Goal: Share content: Share content

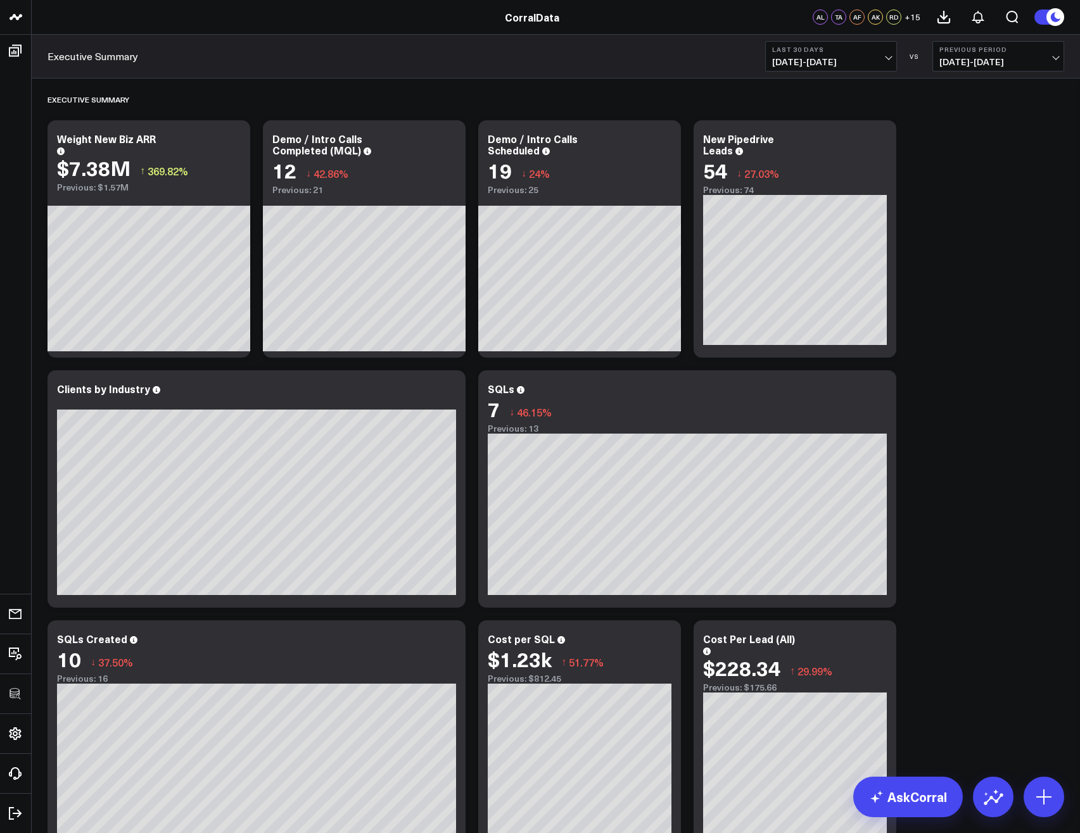
scroll to position [2923, 0]
drag, startPoint x: 983, startPoint y: 479, endPoint x: 971, endPoint y: 522, distance: 44.5
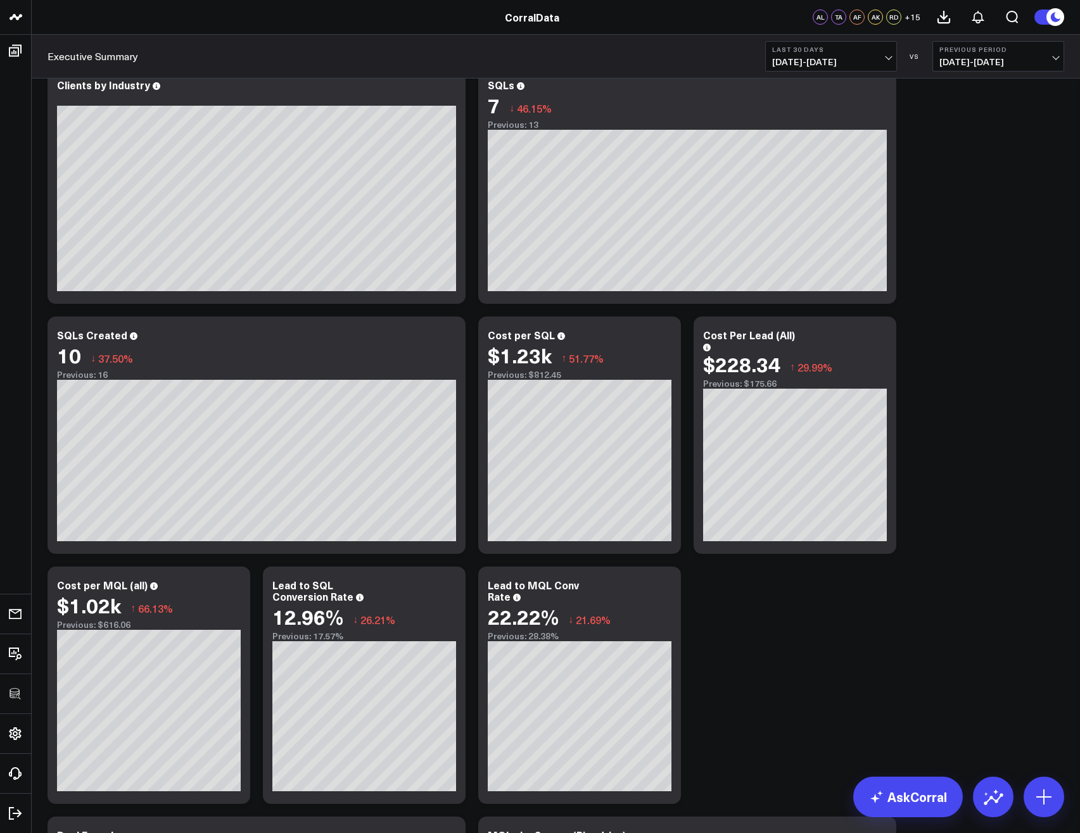
click at [989, 719] on div "Executive Summary Modify via AI Copy link to widget Ask support Remove Create l…" at bounding box center [555, 793] width 1029 height 2037
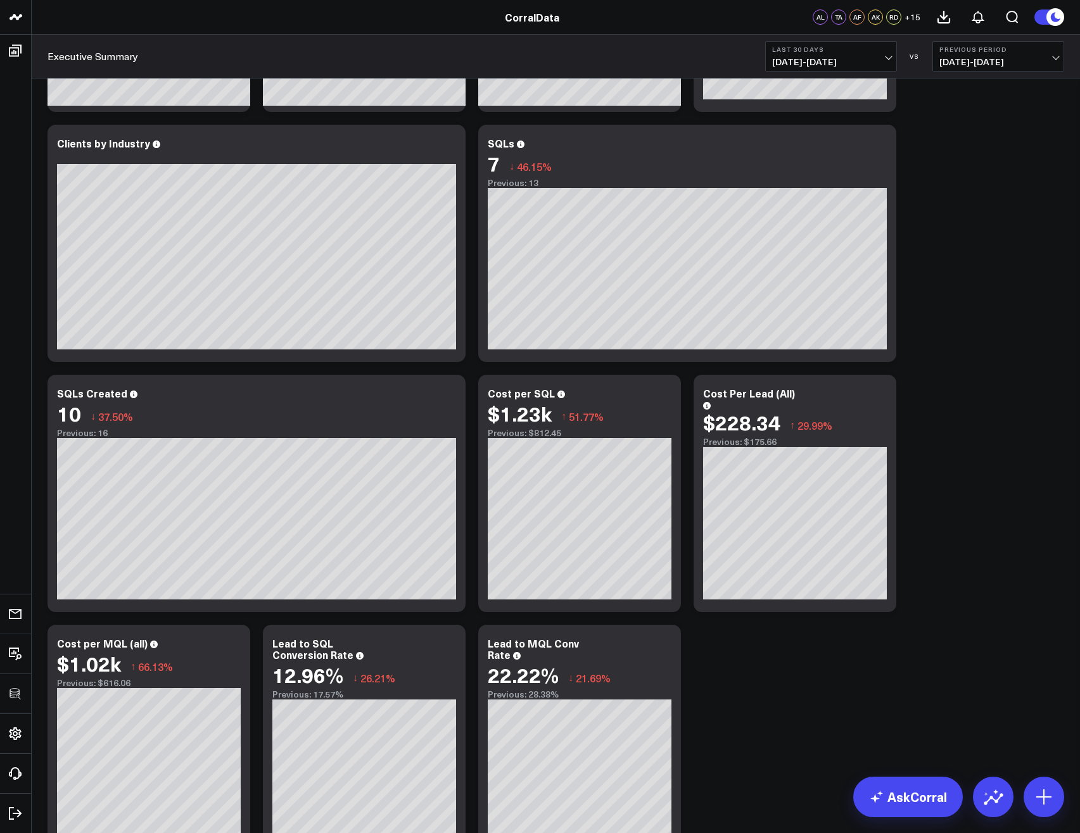
scroll to position [228, 0]
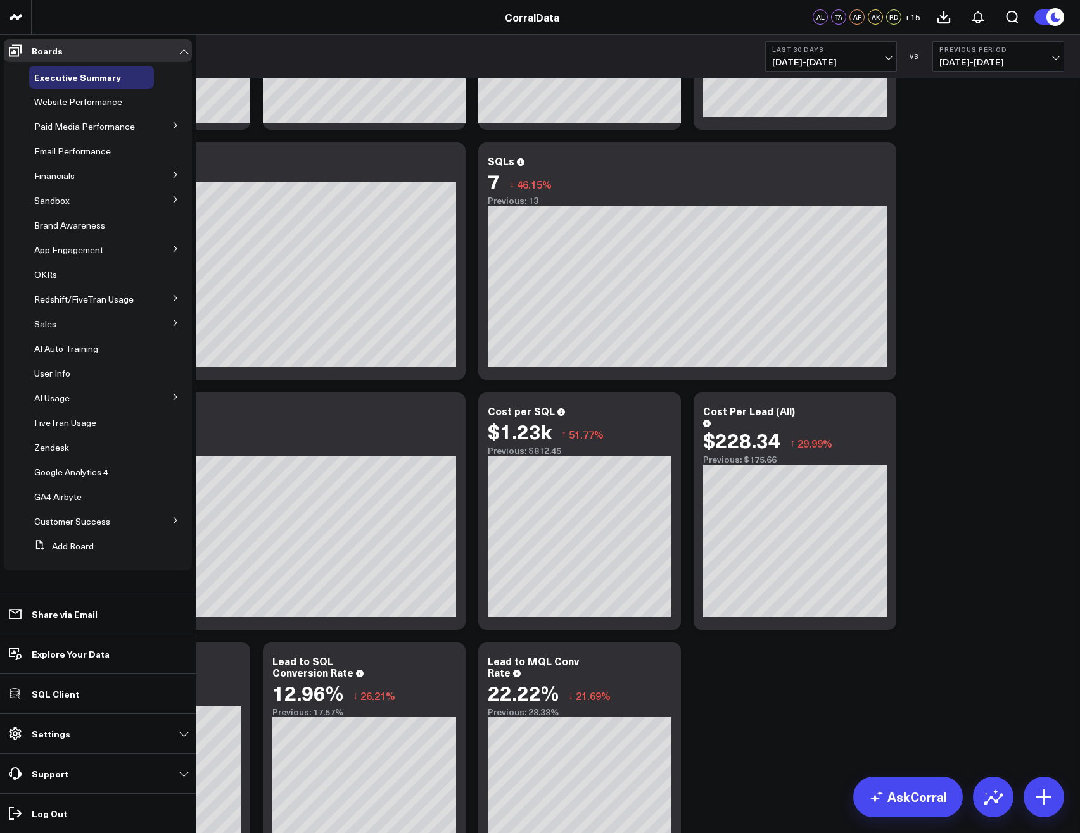
click at [20, 180] on li "Financials Aging Receivables" at bounding box center [98, 176] width 188 height 23
click at [53, 617] on p "Share via Email" at bounding box center [65, 614] width 66 height 10
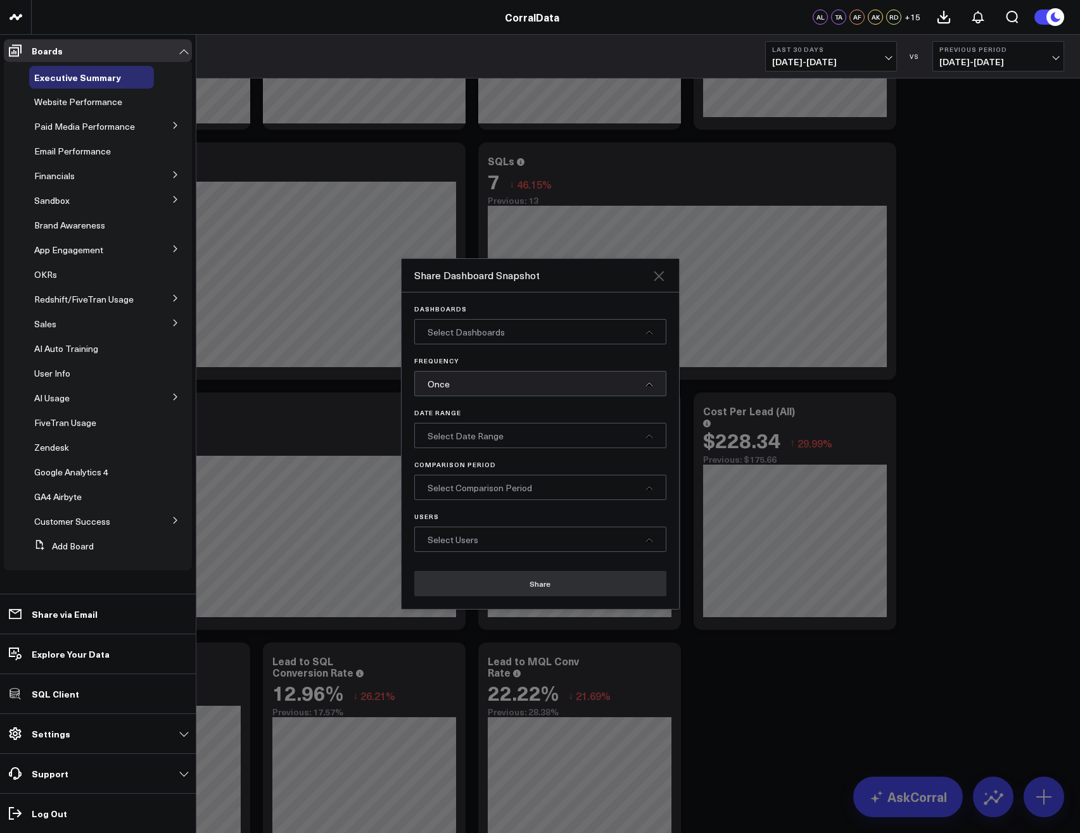
click at [656, 275] on icon "Close" at bounding box center [658, 276] width 15 height 15
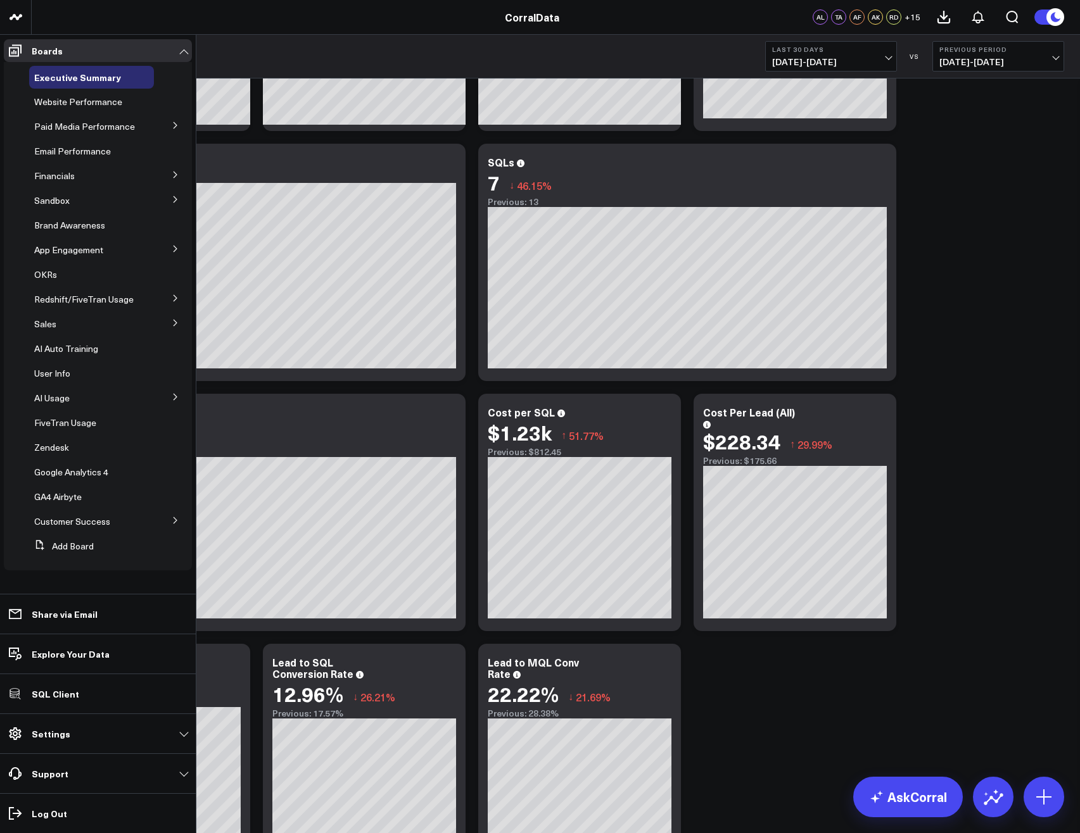
scroll to position [228, 0]
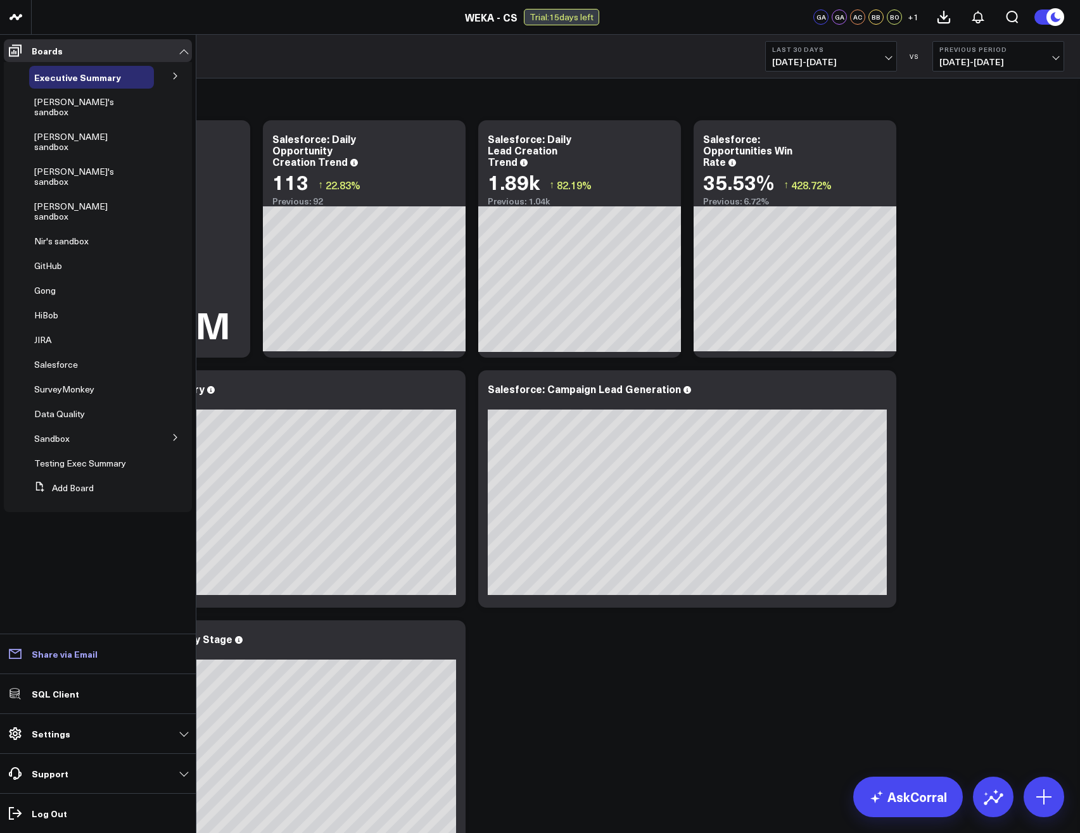
click at [63, 654] on p "Share via Email" at bounding box center [65, 654] width 66 height 10
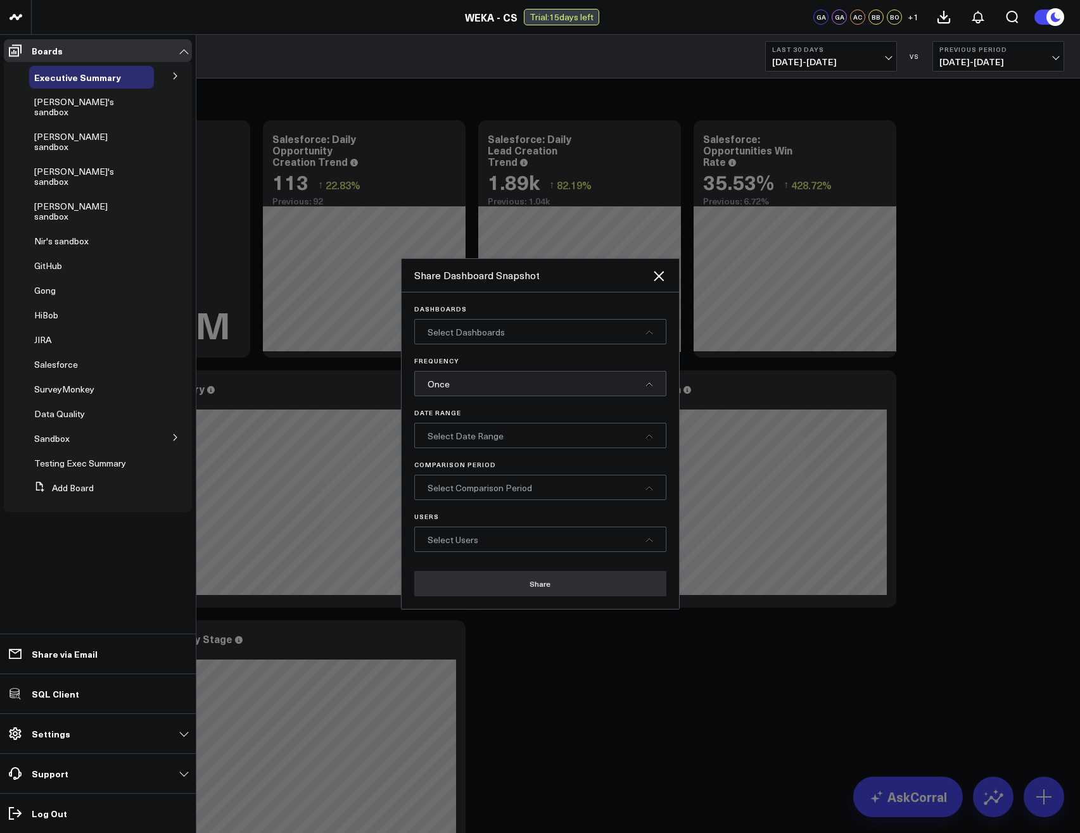
click at [498, 395] on div "Once" at bounding box center [540, 383] width 252 height 25
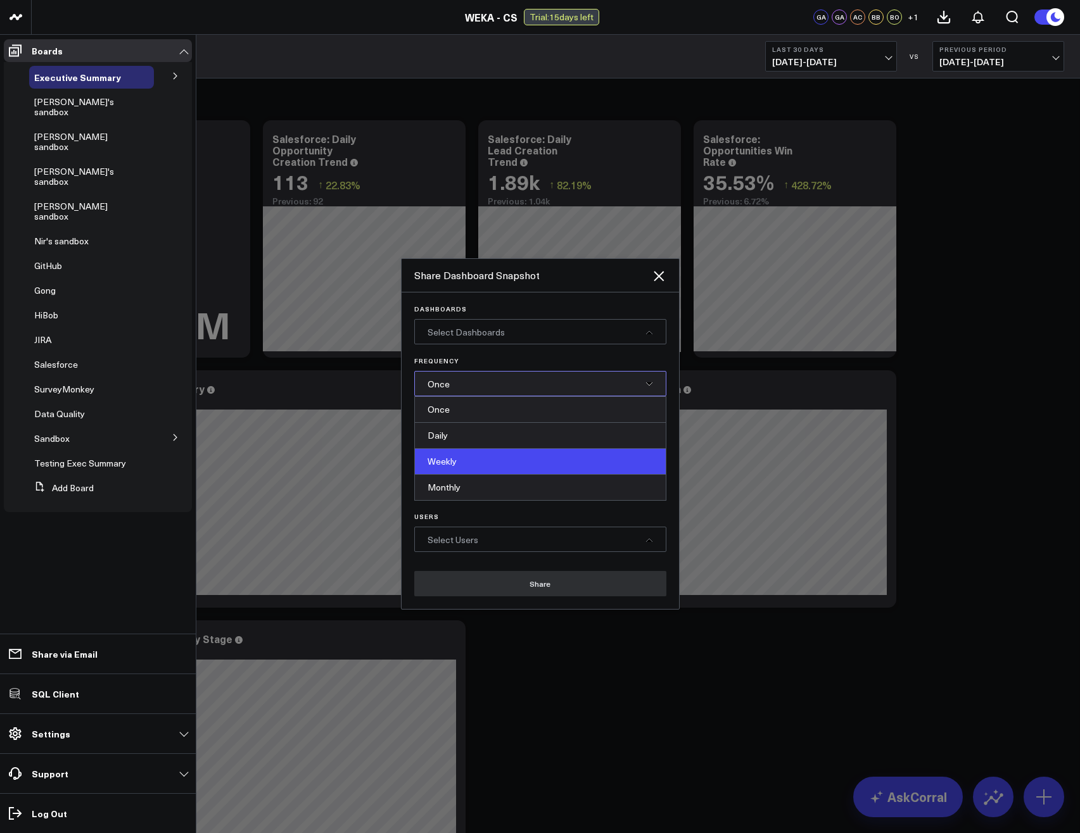
click at [453, 468] on div "Weekly" at bounding box center [540, 462] width 251 height 26
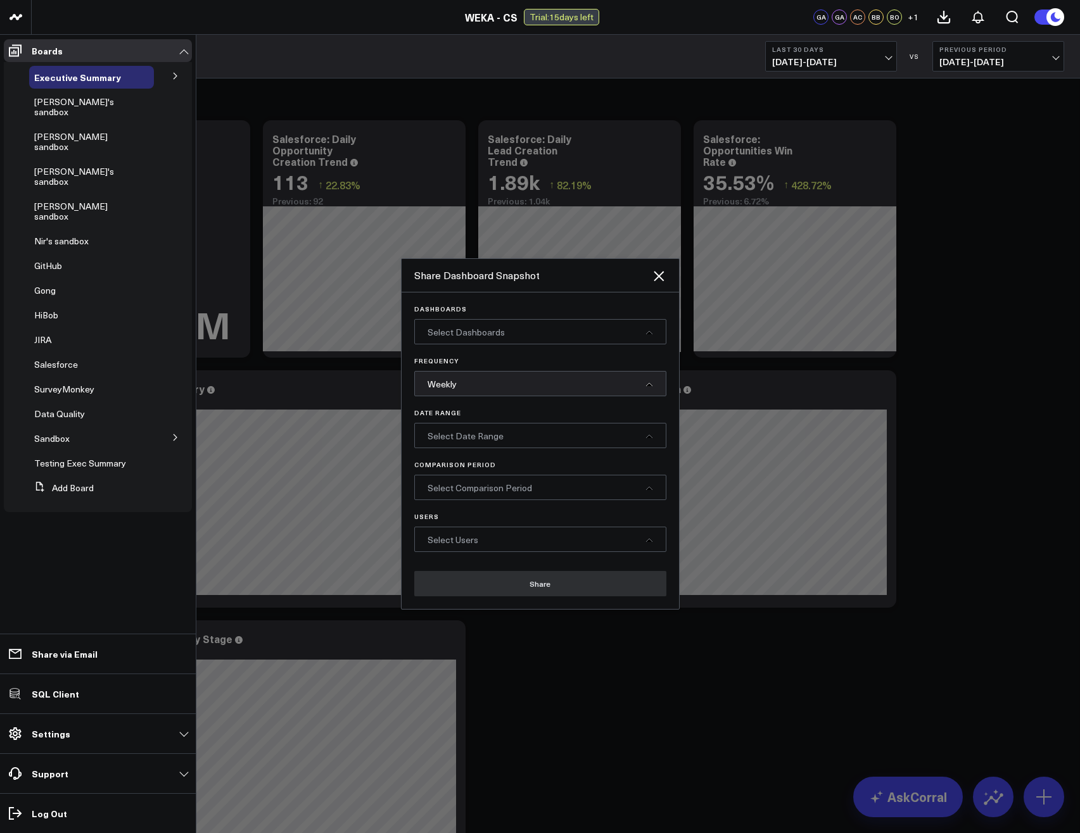
click at [520, 327] on div "Select Dashboards" at bounding box center [540, 331] width 252 height 25
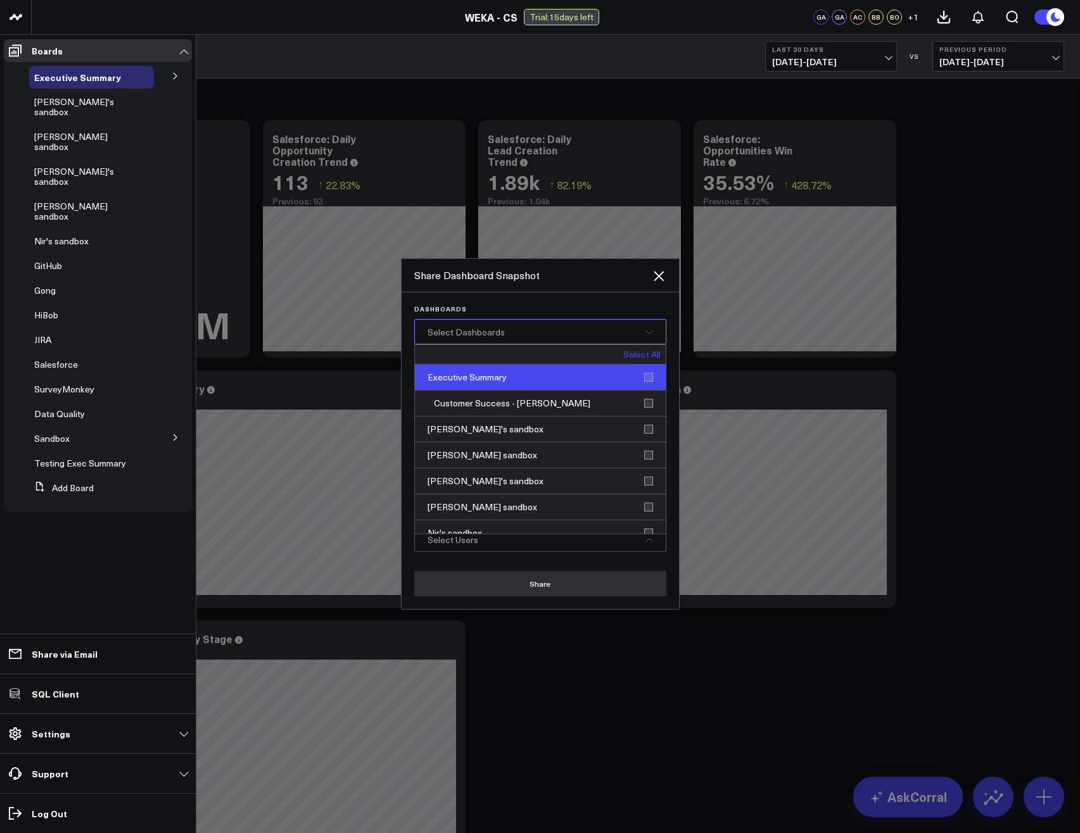
click at [646, 374] on div "Executive Summary" at bounding box center [540, 378] width 251 height 26
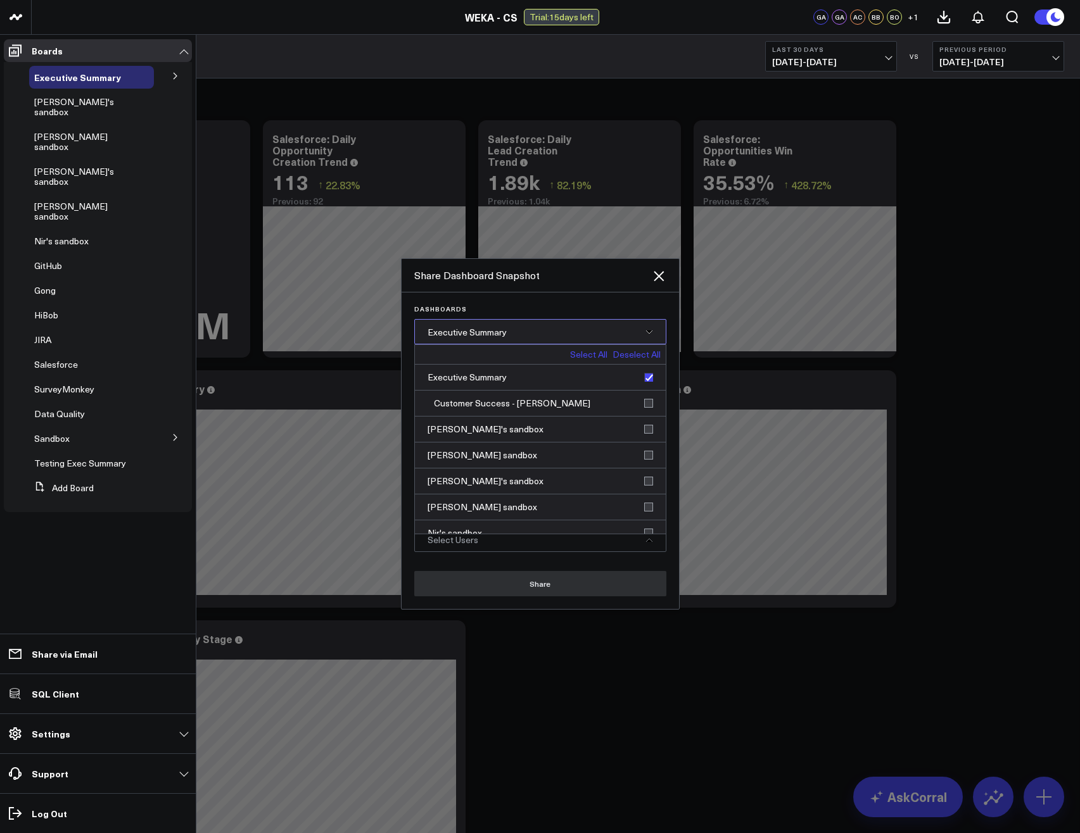
drag, startPoint x: 618, startPoint y: 301, endPoint x: 619, endPoint y: 309, distance: 7.7
click at [618, 303] on div "Dashboards Executive Summary Select All Deselect All Executive Summary Customer…" at bounding box center [540, 451] width 277 height 317
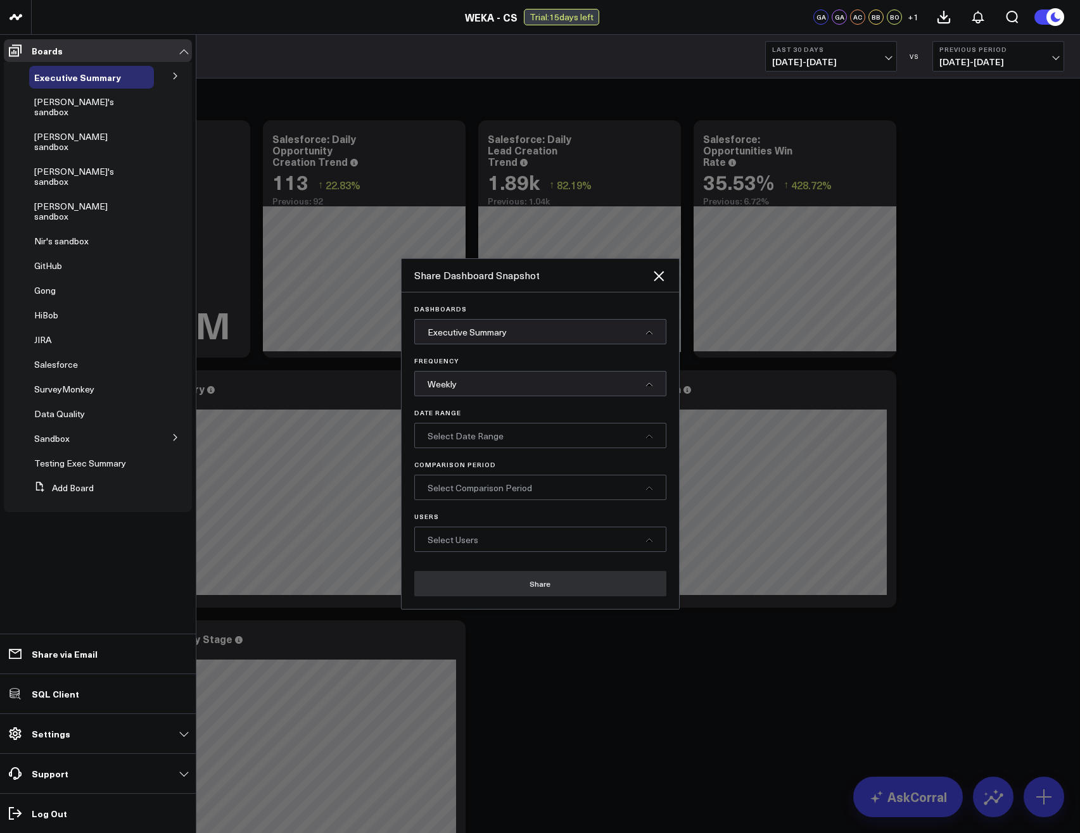
click at [500, 439] on span "Select Date Range" at bounding box center [465, 436] width 76 height 12
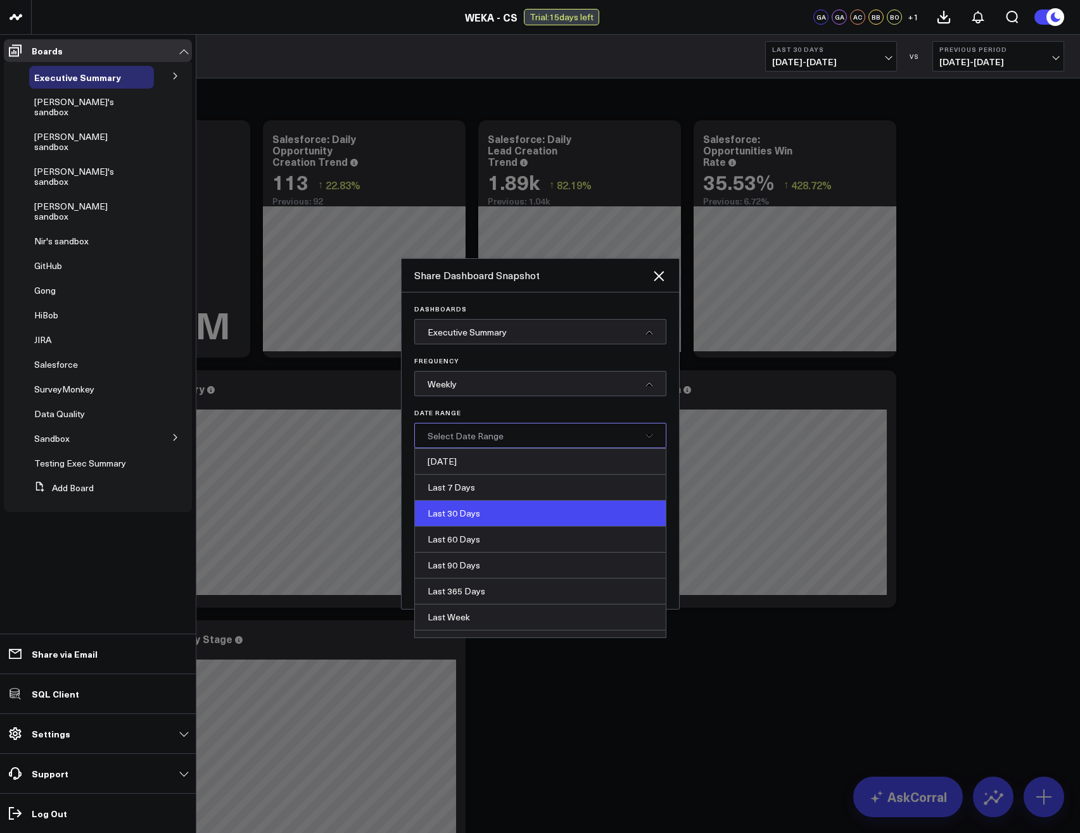
click at [479, 514] on div "Last 30 Days" at bounding box center [540, 514] width 251 height 26
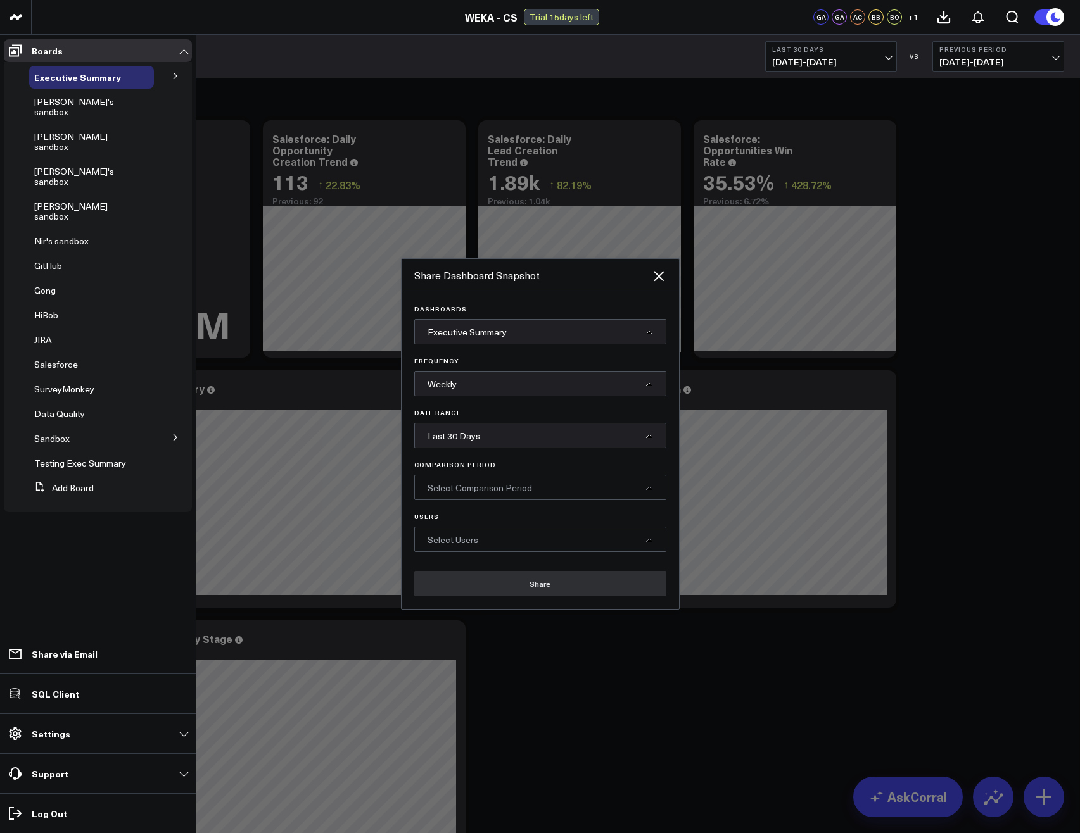
click at [484, 487] on span "Select Comparison Period" at bounding box center [479, 488] width 104 height 12
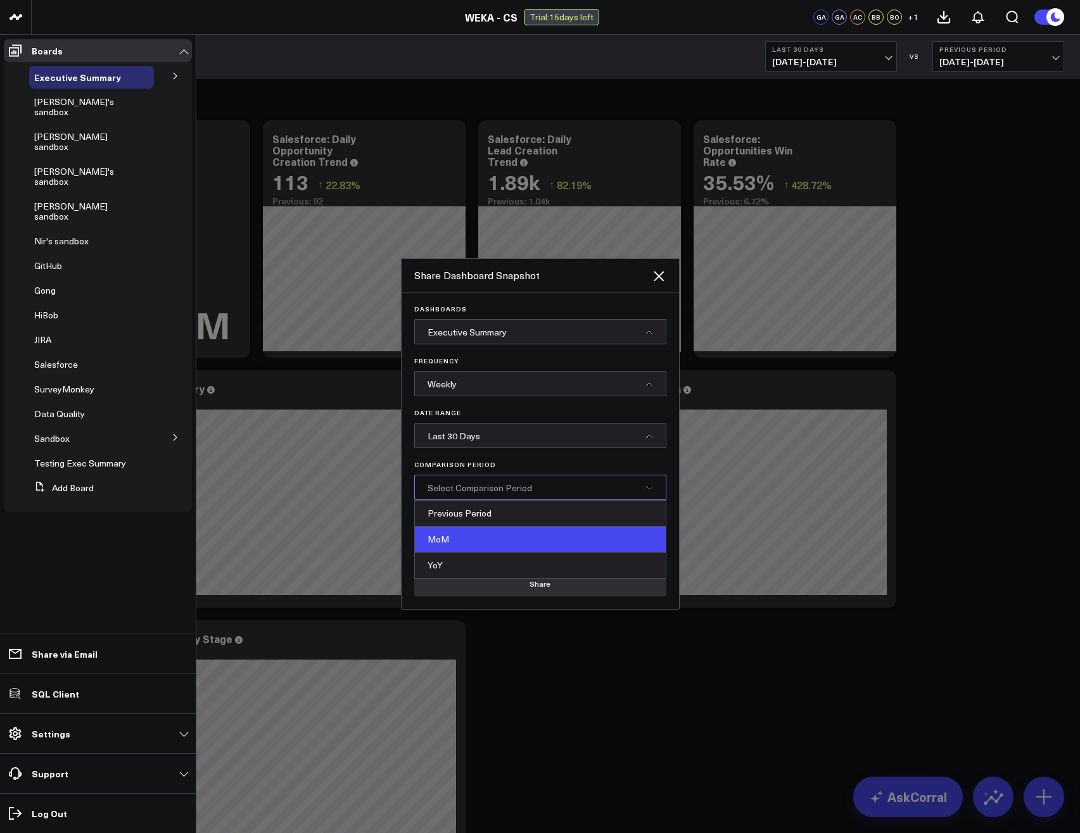
click at [448, 547] on div "MoM" at bounding box center [540, 540] width 251 height 26
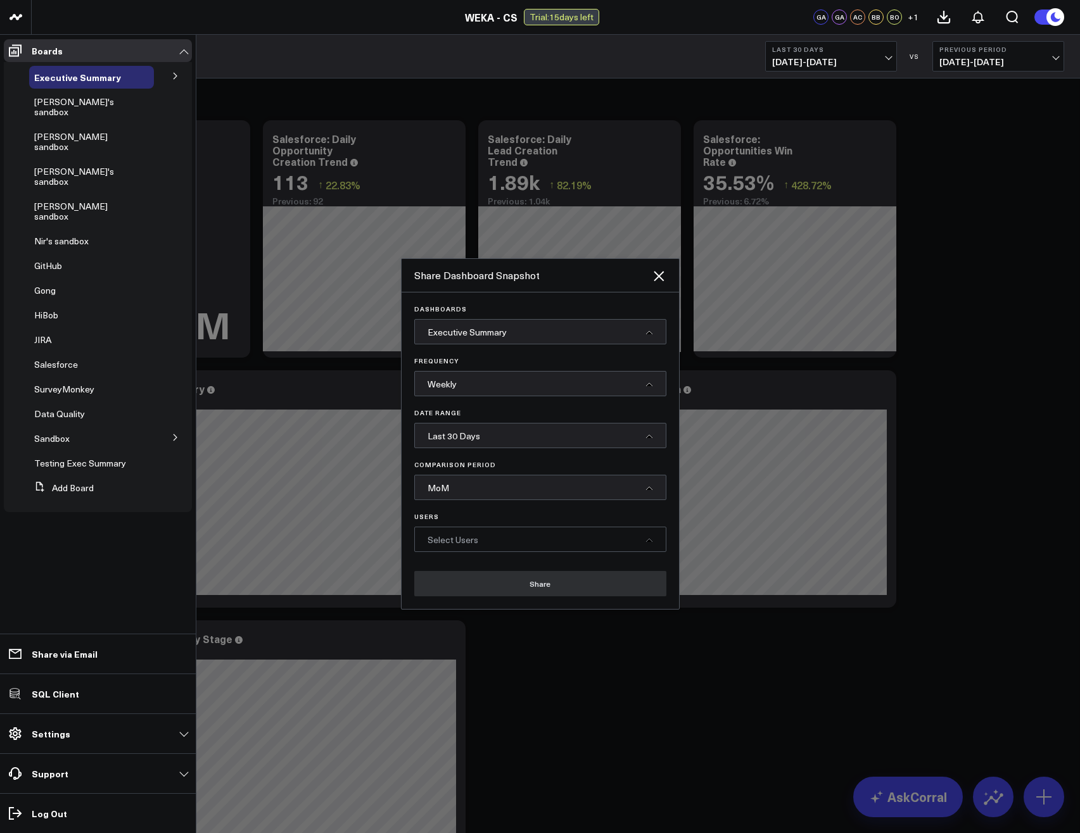
click at [464, 535] on span "Select Users" at bounding box center [452, 540] width 51 height 12
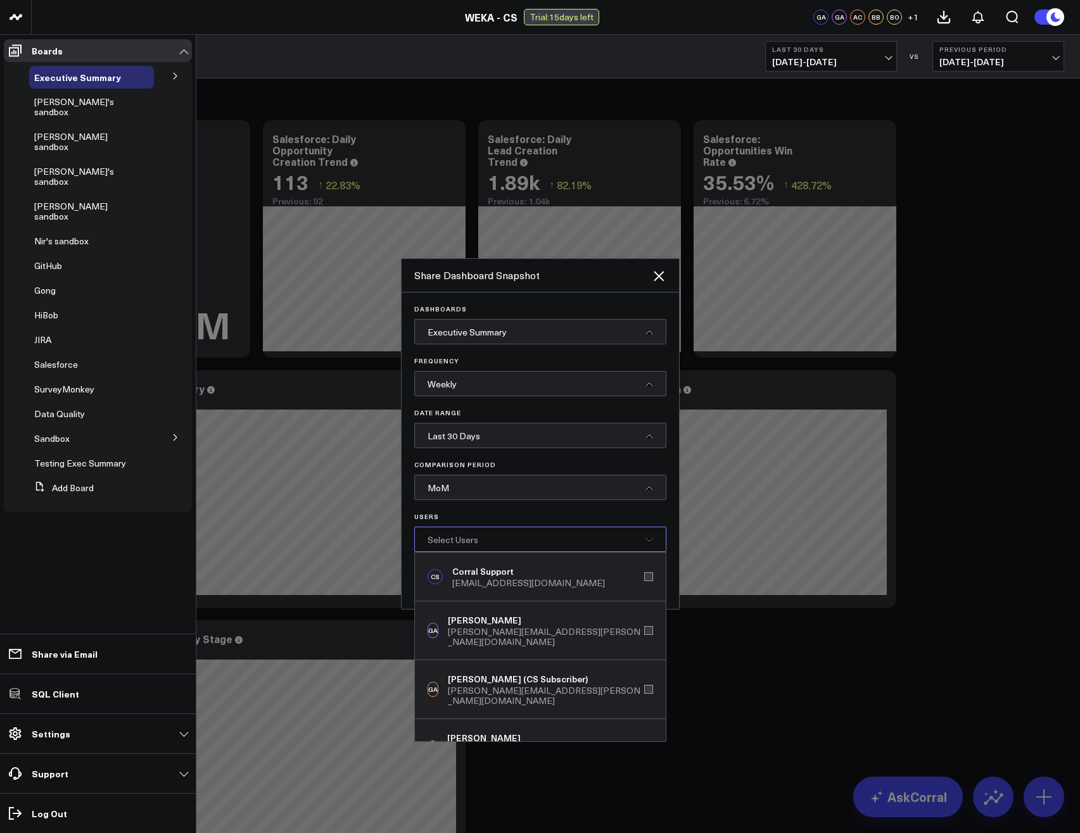
click at [503, 513] on p "Users" at bounding box center [540, 517] width 252 height 8
click at [645, 536] on div "Select Users" at bounding box center [540, 539] width 252 height 25
